Goal: Ask a question

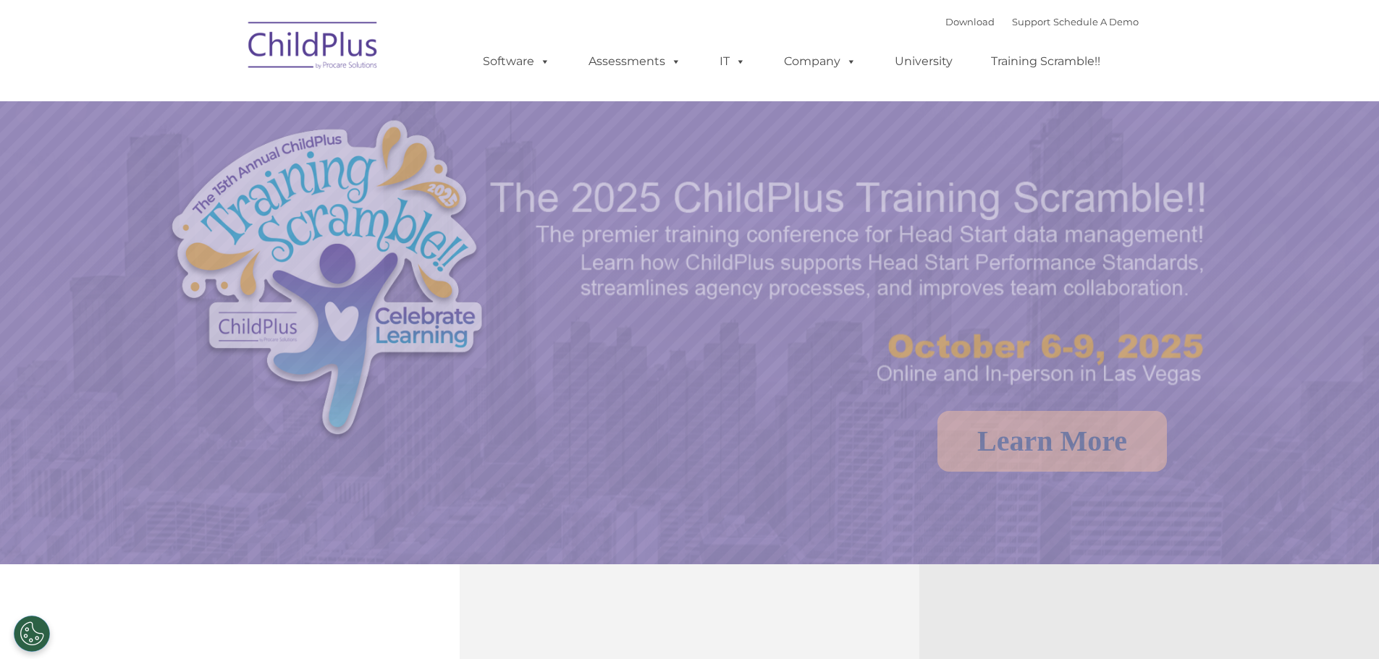
select select "MEDIUM"
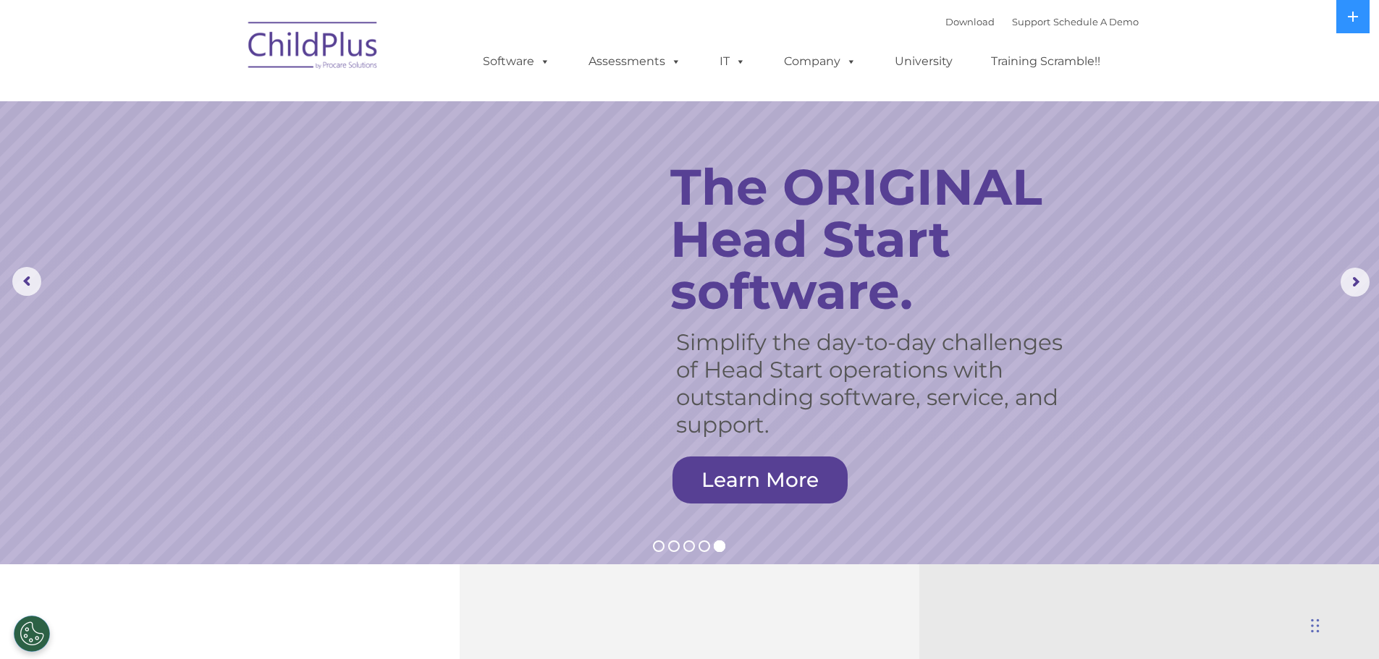
click at [1010, 13] on div "Download Support | Schedule A Demo " at bounding box center [1041, 22] width 193 height 22
click at [1012, 20] on link "Support" at bounding box center [1031, 22] width 38 height 12
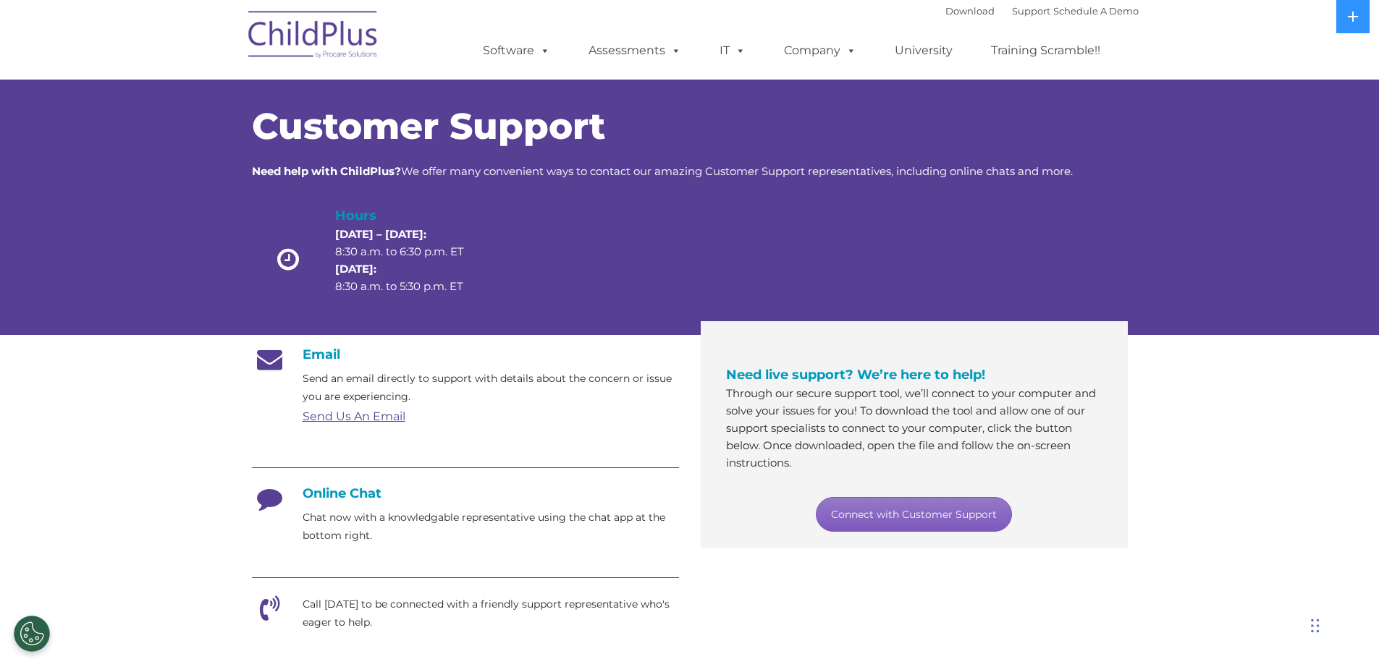
click at [926, 515] on link "Connect with Customer Support" at bounding box center [914, 514] width 196 height 35
